Goal: Navigation & Orientation: Find specific page/section

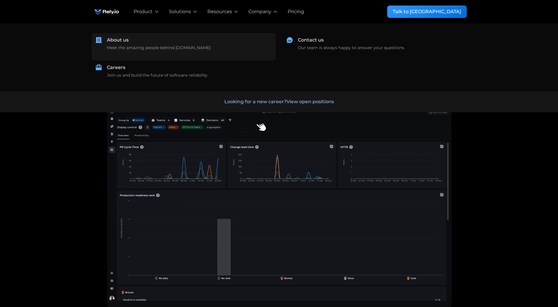
click at [173, 46] on div "Meet the amazing people behind [DOMAIN_NAME] ‍" at bounding box center [159, 51] width 104 height 12
